Goal: Task Accomplishment & Management: Manage account settings

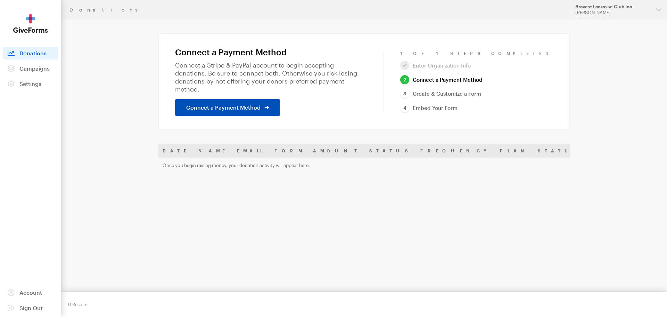
click at [207, 104] on span "Connect a Payment Method" at bounding box center [223, 107] width 74 height 8
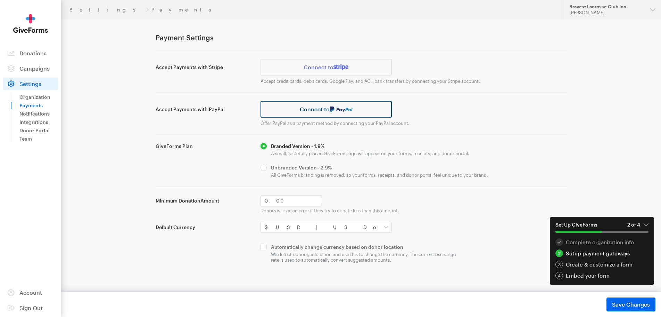
click at [361, 112] on link "Connect to" at bounding box center [327, 109] width 132 height 17
